Goal: Check status: Check status

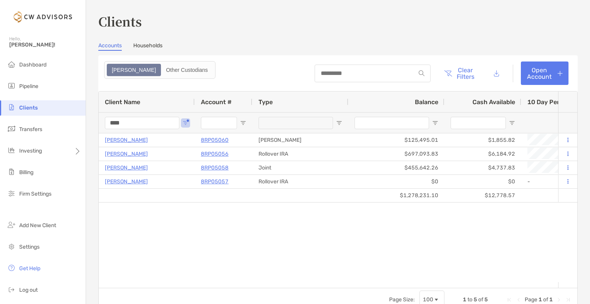
click at [131, 122] on input "****" at bounding box center [142, 123] width 75 height 12
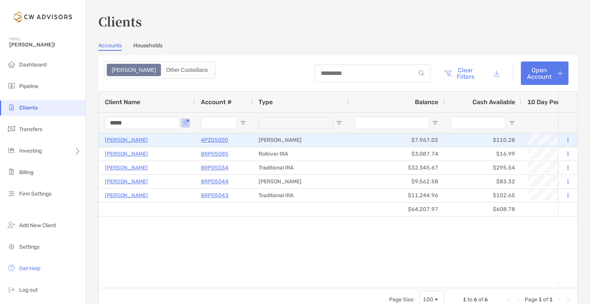
type input "*****"
click at [208, 137] on p "4PZ05000" at bounding box center [214, 140] width 27 height 10
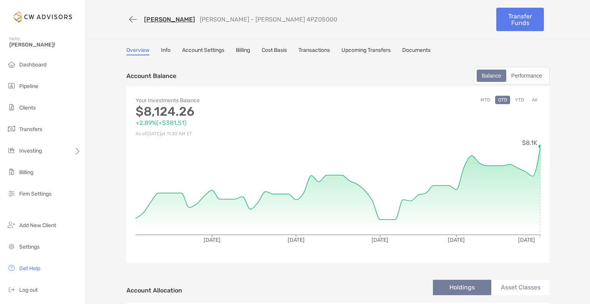
click at [307, 52] on link "Transactions" at bounding box center [315, 51] width 32 height 8
